Goal: Task Accomplishment & Management: Manage account settings

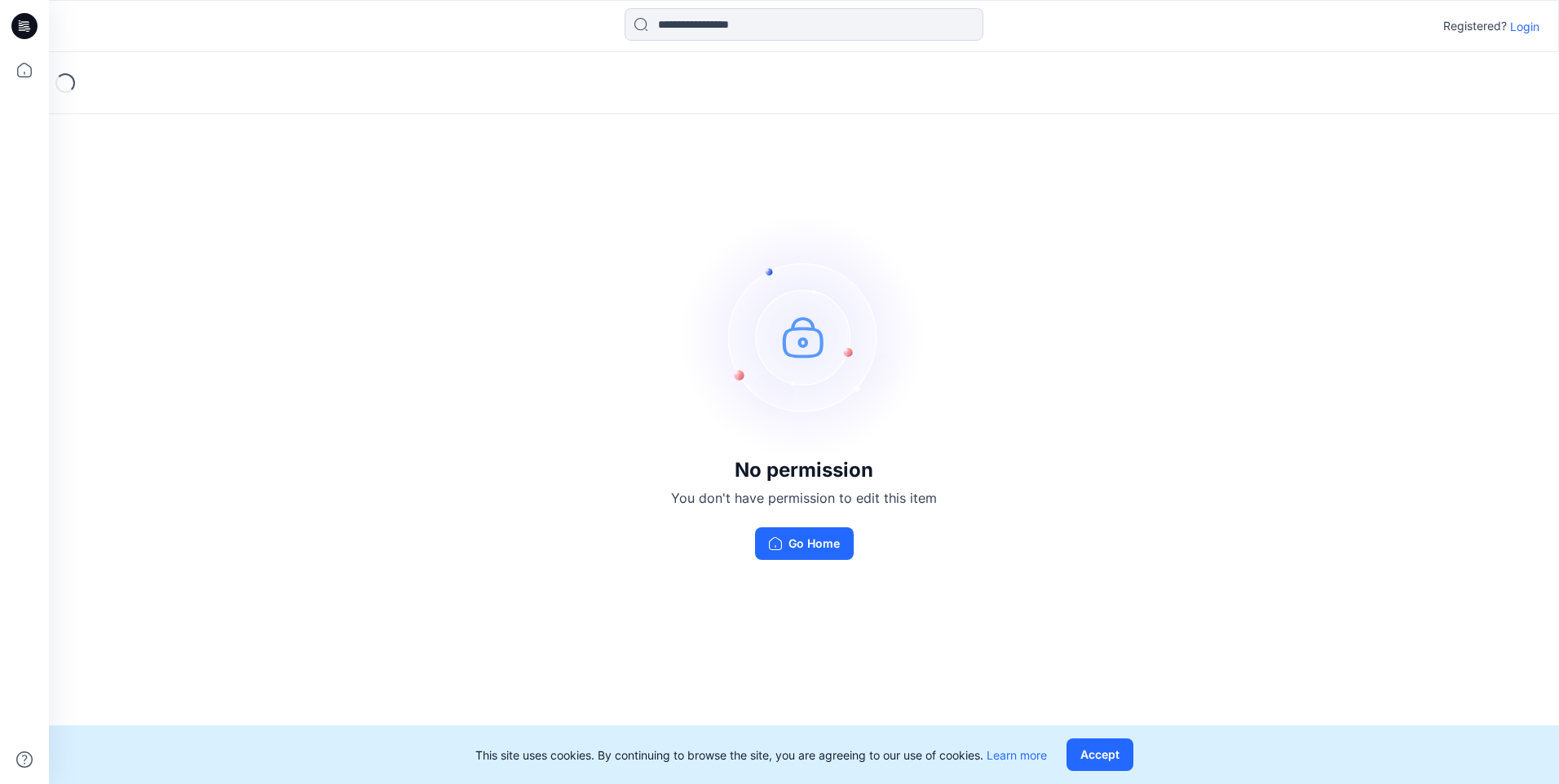
click at [779, 373] on img at bounding box center [803, 336] width 244 height 244
click at [986, 237] on div "No permission You don't have permission to edit this item Go Home" at bounding box center [804, 387] width 1510 height 669
click at [1530, 39] on div "Registered? Login" at bounding box center [803, 26] width 1509 height 36
click at [1524, 25] on p "Login" at bounding box center [1524, 26] width 29 height 17
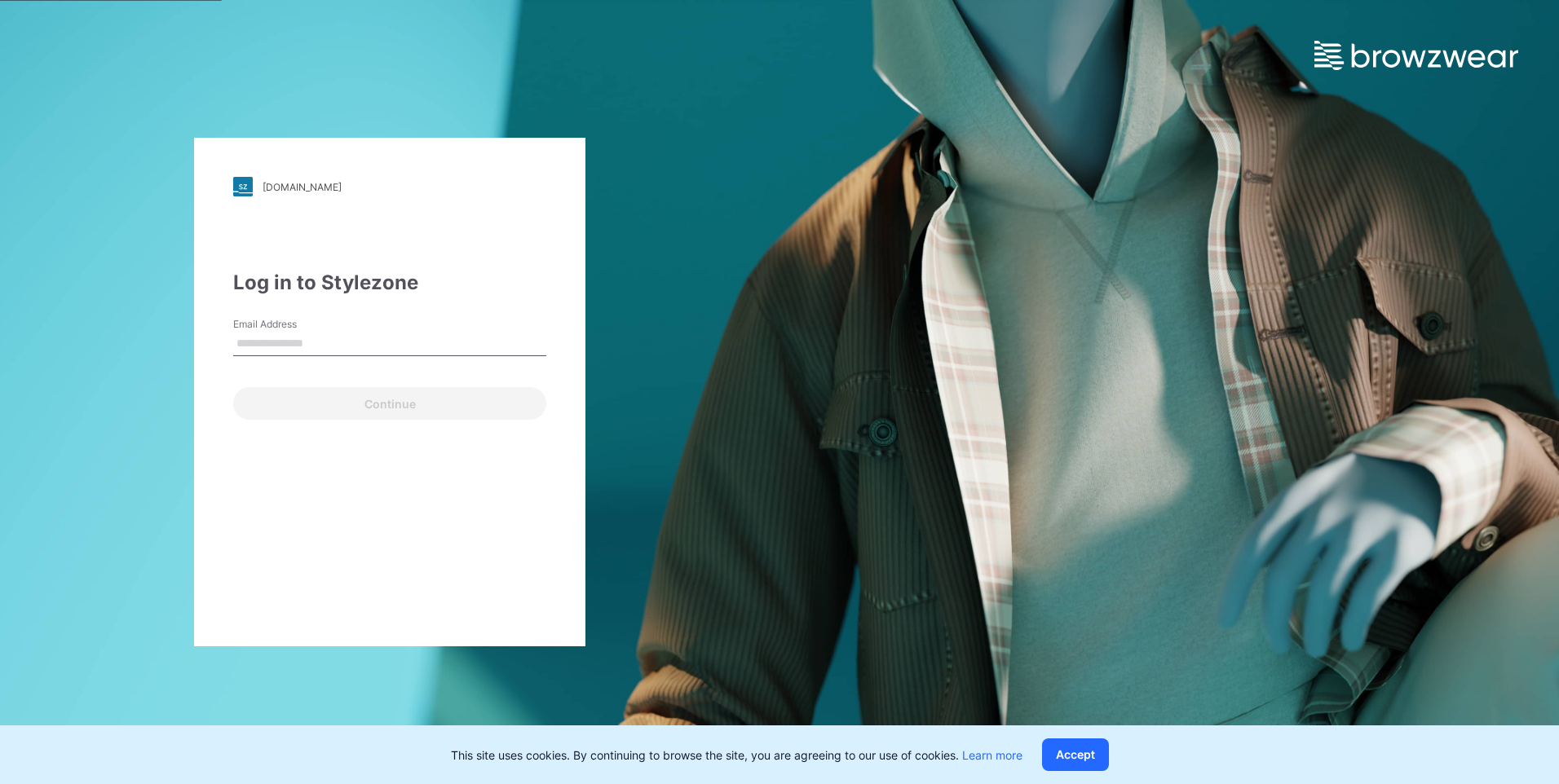
click at [292, 350] on input "Email Address" at bounding box center [389, 344] width 313 height 25
click at [197, 470] on div "[DOMAIN_NAME] Loading... Log in to Stylezone Email Address Continue" at bounding box center [389, 392] width 392 height 509
click at [284, 335] on input "Email Address" at bounding box center [389, 344] width 313 height 25
type input "*"
click at [1348, 537] on div "[DOMAIN_NAME] Loading... Log in to Stylezone Email Address * Please enter a val…" at bounding box center [779, 392] width 1559 height 784
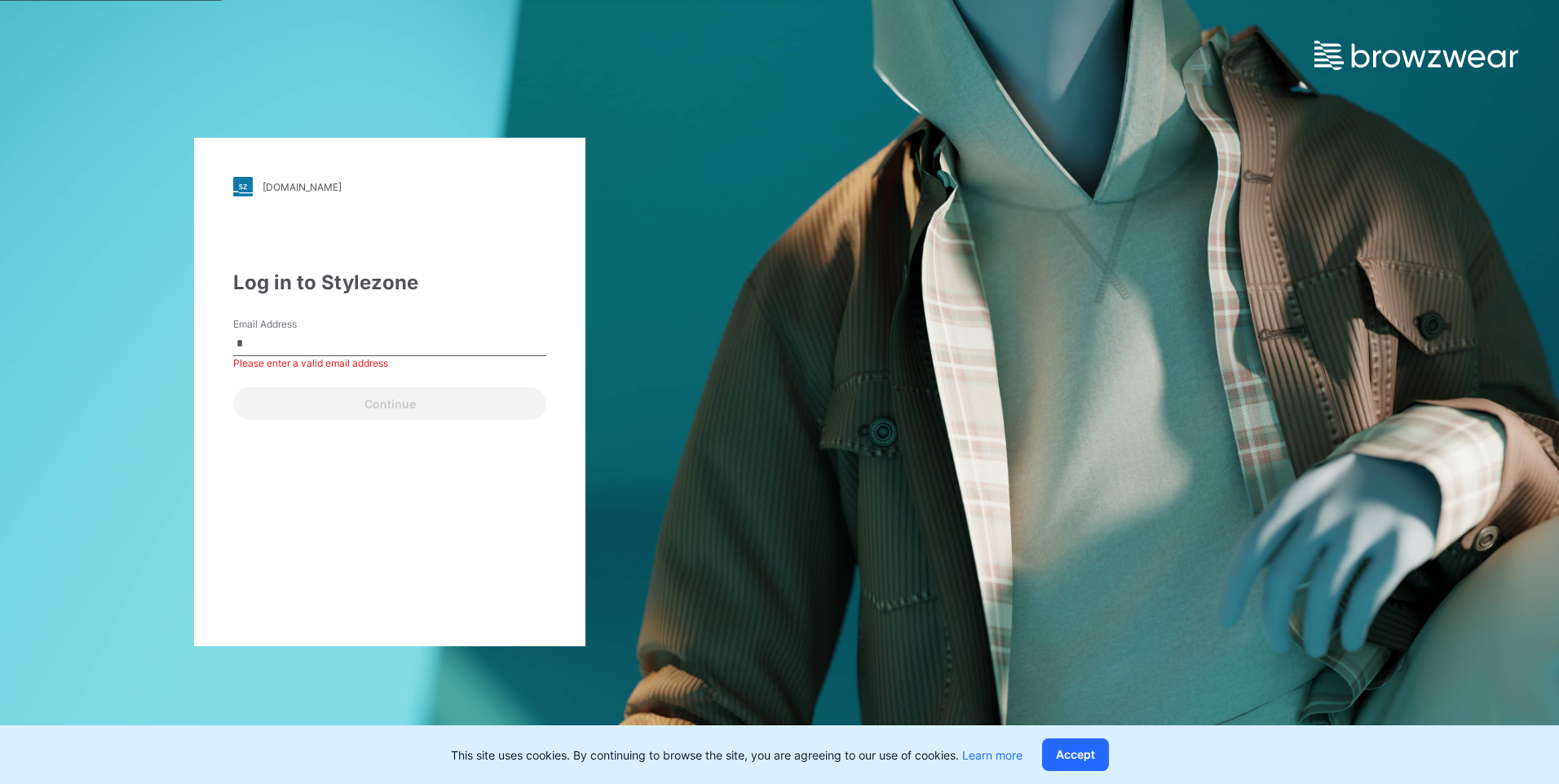
click at [358, 334] on input "*" at bounding box center [389, 344] width 313 height 25
paste input "**********"
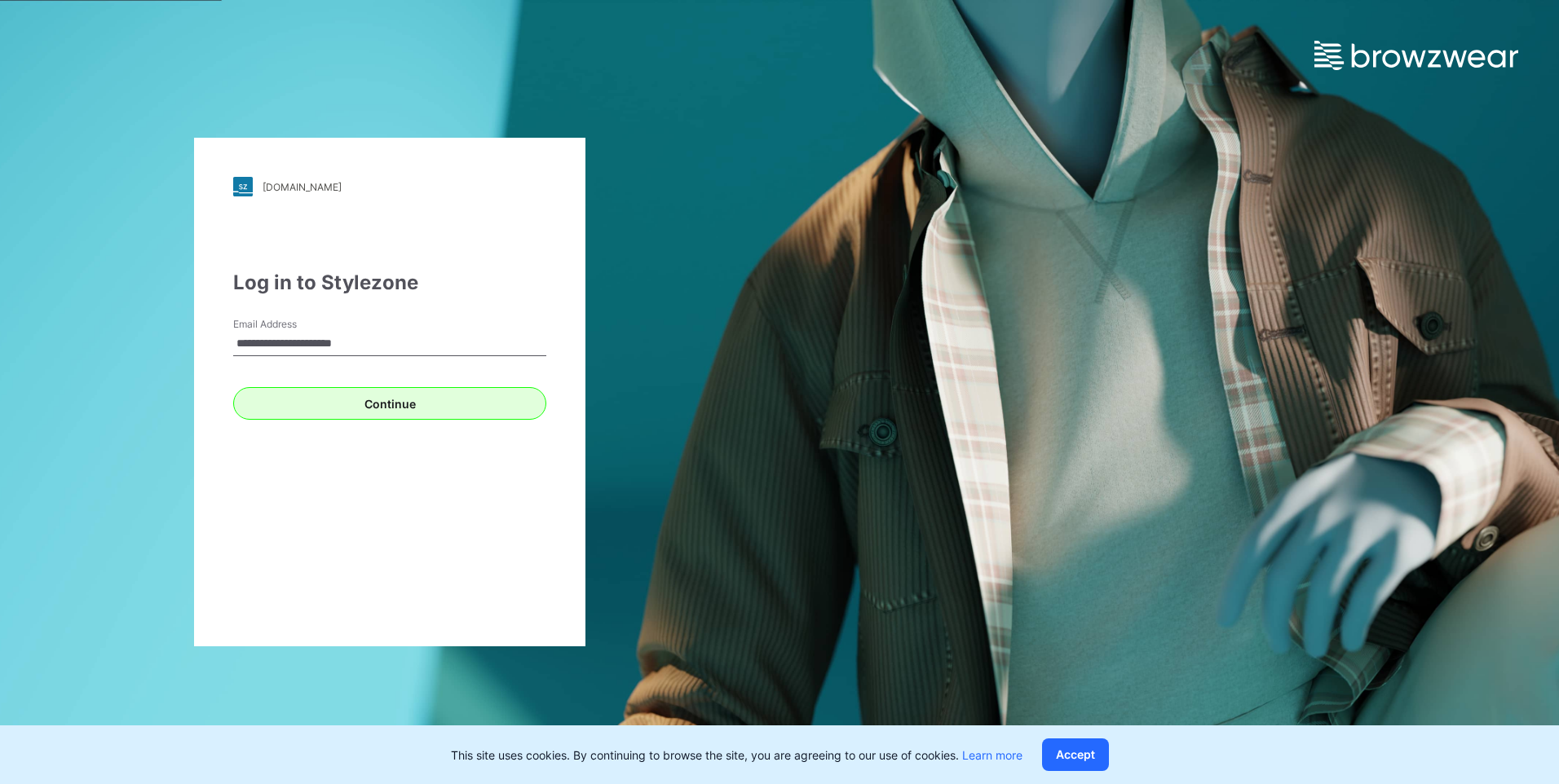
type input "**********"
click at [281, 397] on button "Continue" at bounding box center [389, 403] width 313 height 33
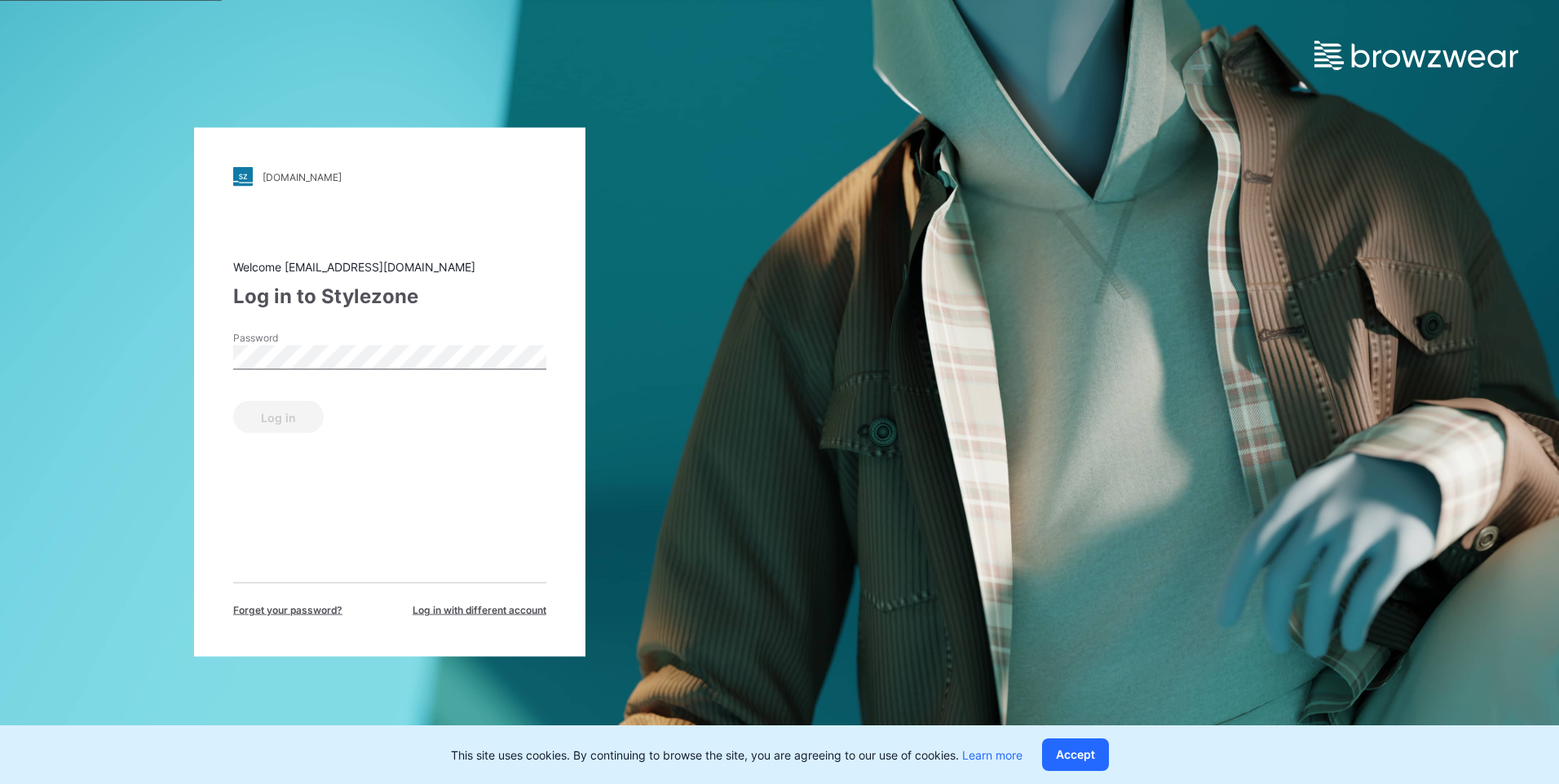
click at [366, 344] on div "Password" at bounding box center [389, 355] width 313 height 49
click at [280, 411] on button "Log in" at bounding box center [278, 417] width 91 height 33
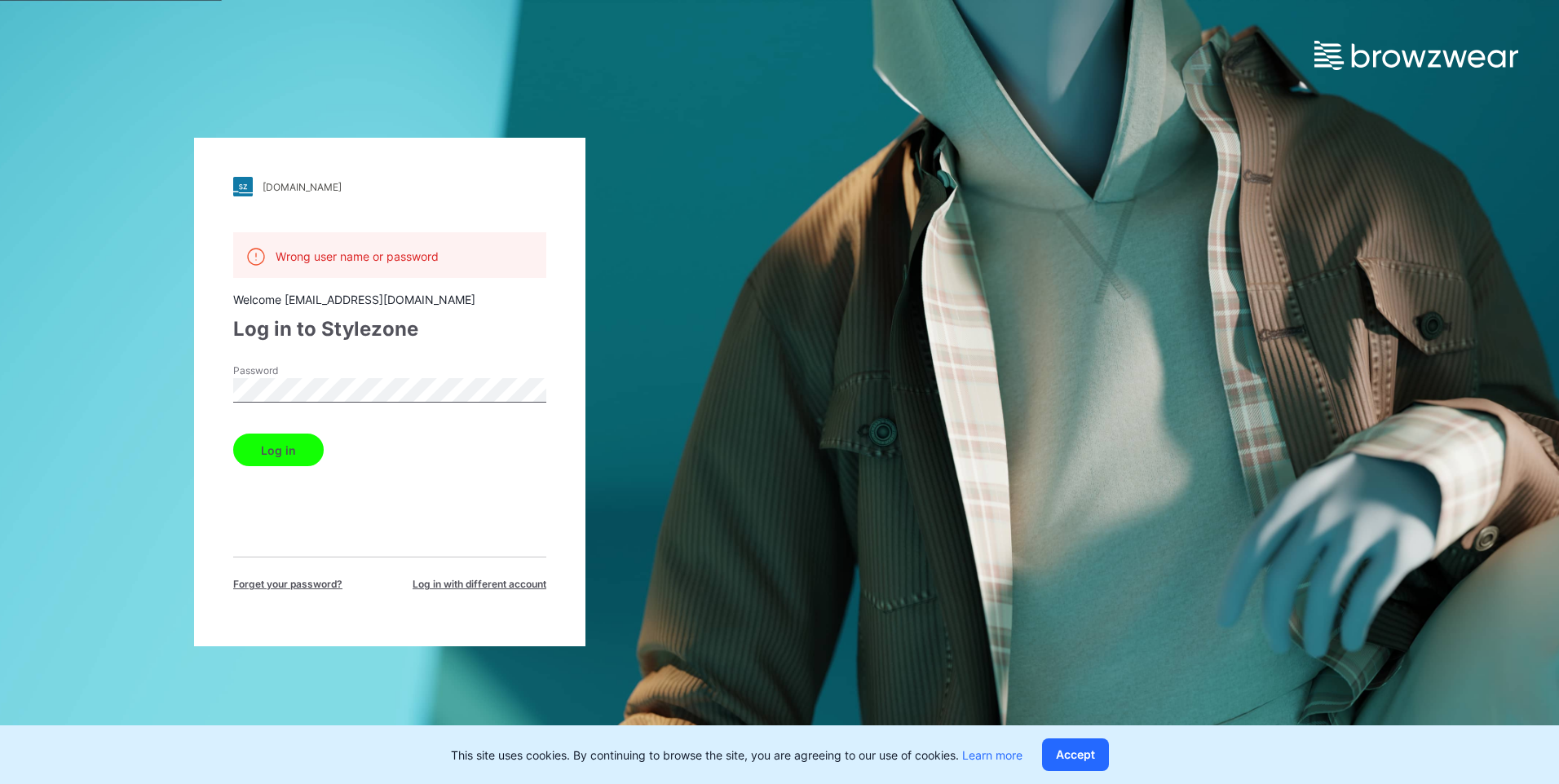
drag, startPoint x: 1524, startPoint y: 412, endPoint x: 1501, endPoint y: 411, distance: 23.0
click at [1524, 412] on div "[DOMAIN_NAME] Loading... Wrong user name or password Welcome [EMAIL_ADDRESS][DO…" at bounding box center [779, 392] width 1559 height 784
